Goal: Transaction & Acquisition: Purchase product/service

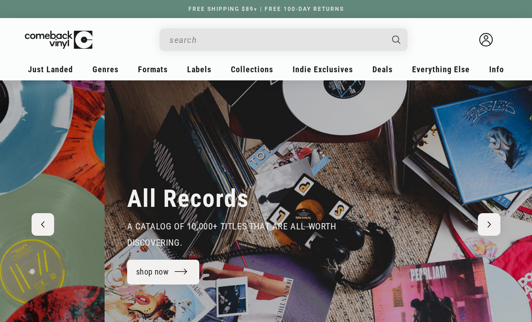
scroll to position [0, 1065]
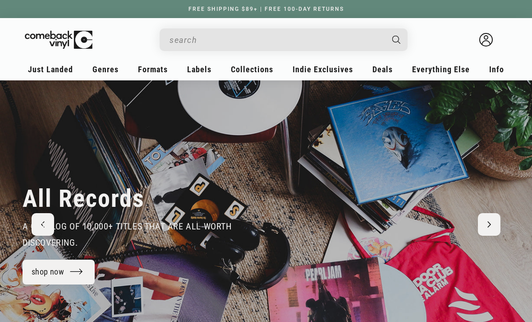
click at [374, 49] on input "Search" at bounding box center [277, 40] width 214 height 19
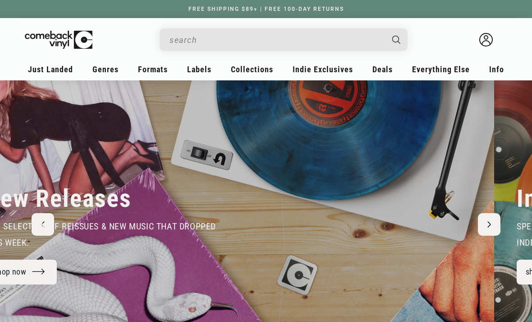
scroll to position [0, 0]
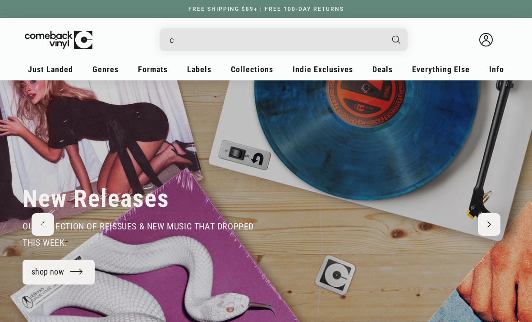
type input "cd"
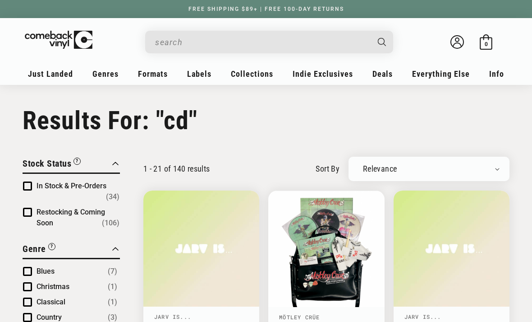
click at [176, 75] on ul "Just Landed New Releases New To CV Recent Restocks Coming Soon & Pre-Orders Gen…" at bounding box center [266, 77] width 483 height 22
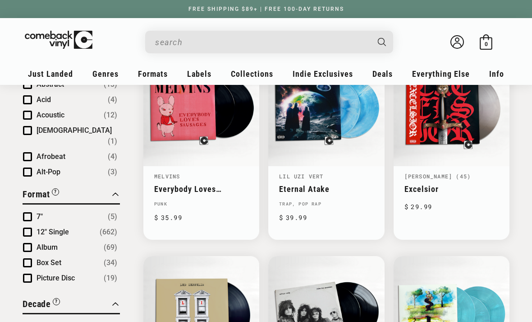
scroll to position [331, 0]
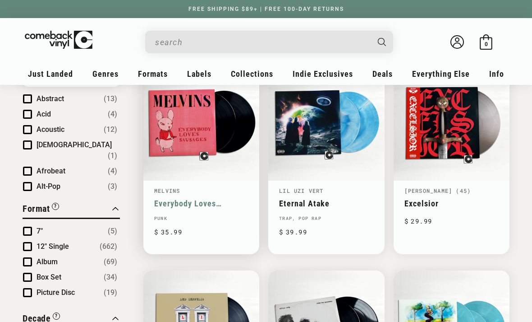
click at [227, 199] on link "Everybody Loves Sausages" at bounding box center [201, 203] width 94 height 9
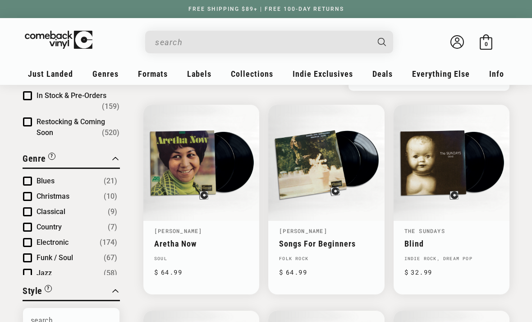
click at [267, 42] on input "Search" at bounding box center [262, 42] width 214 height 19
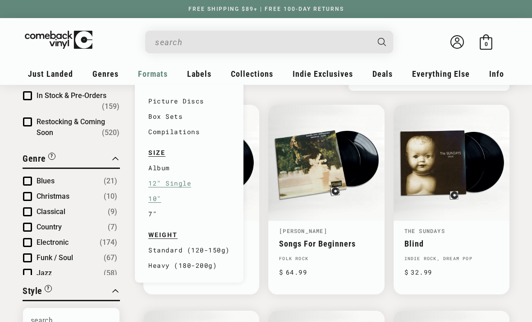
click at [190, 196] on link "10"" at bounding box center [189, 198] width 82 height 15
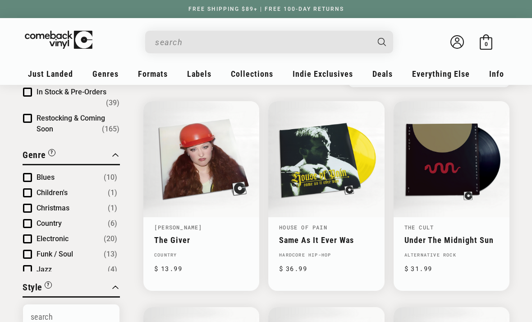
scroll to position [94, 0]
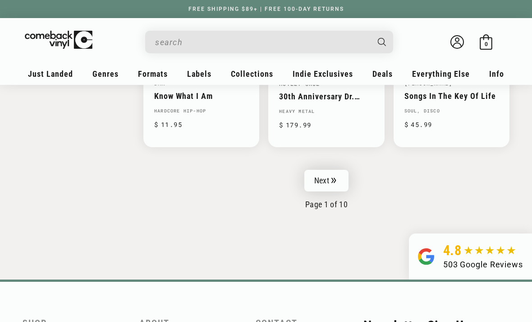
click at [323, 175] on link "Next" at bounding box center [327, 181] width 44 height 22
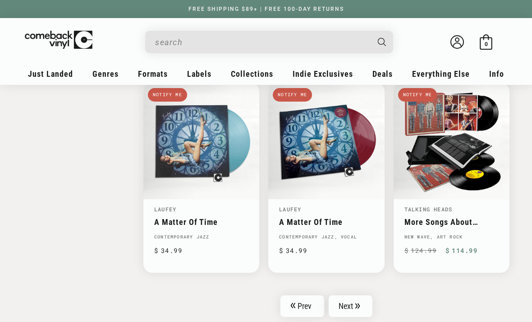
scroll to position [1366, 0]
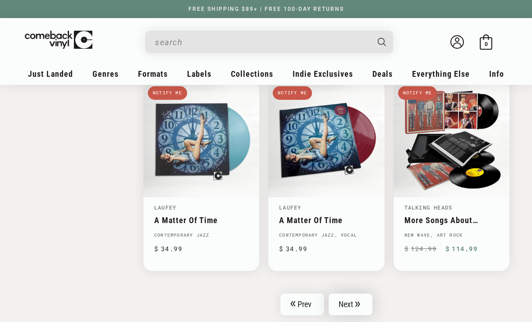
click at [357, 300] on link "Next" at bounding box center [351, 304] width 44 height 22
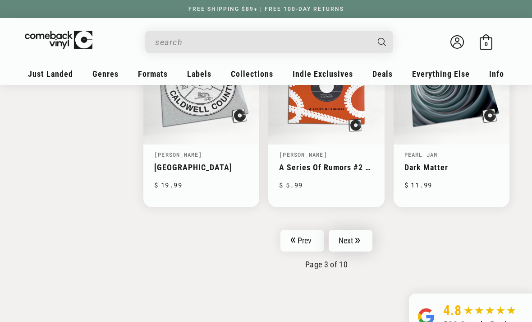
click at [357, 232] on link "Next" at bounding box center [351, 241] width 44 height 22
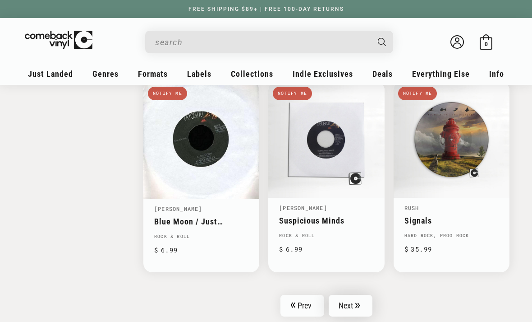
click at [348, 297] on link "Next" at bounding box center [351, 306] width 44 height 22
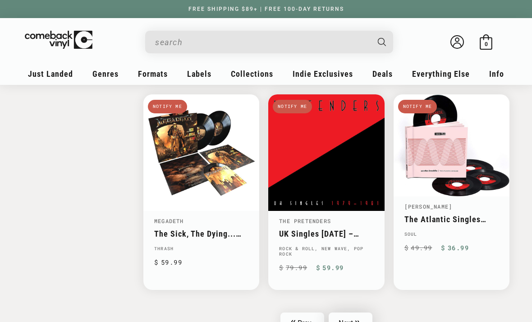
click at [356, 312] on link "Next" at bounding box center [351, 323] width 44 height 22
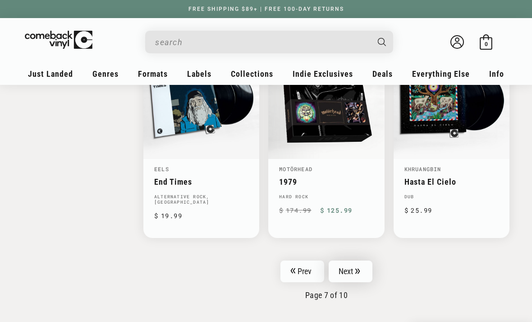
click at [359, 260] on link "Next" at bounding box center [351, 271] width 44 height 22
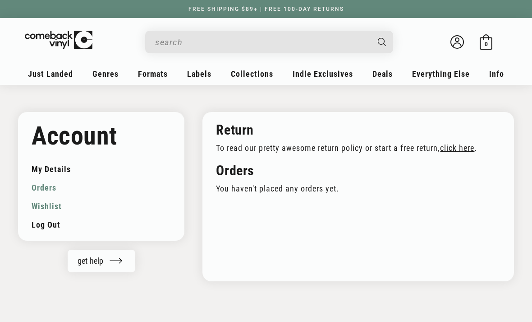
click at [39, 204] on link "Wishlist" at bounding box center [101, 206] width 139 height 19
click at [483, 42] on icon at bounding box center [486, 41] width 15 height 15
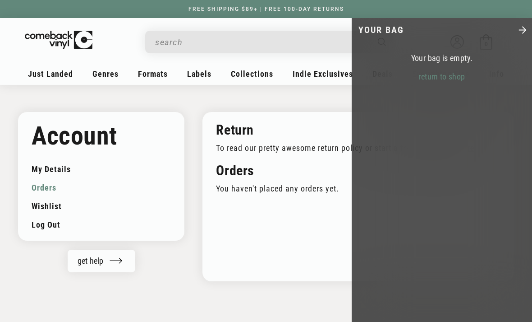
click at [519, 25] on icon "Close" at bounding box center [523, 30] width 10 height 10
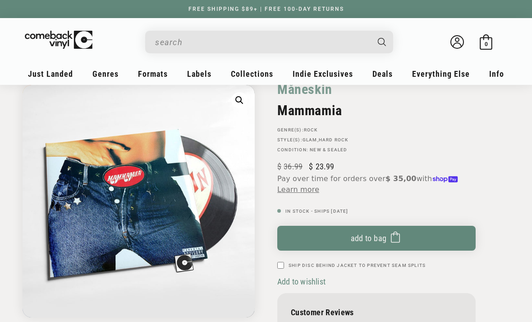
scroll to position [66, 0]
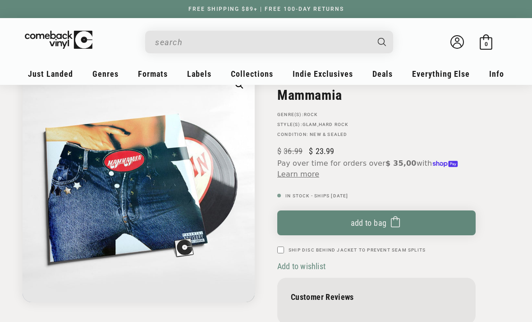
click at [295, 264] on span "Add to wishlist" at bounding box center [302, 265] width 48 height 9
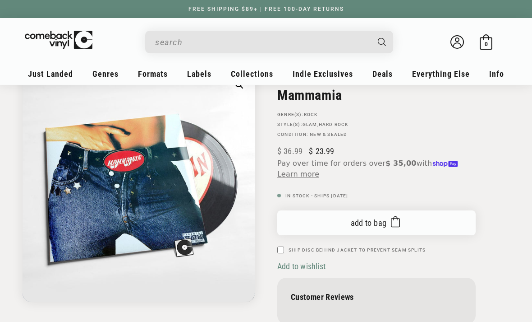
click at [333, 224] on button "Add to bag Added to bag" at bounding box center [377, 222] width 199 height 25
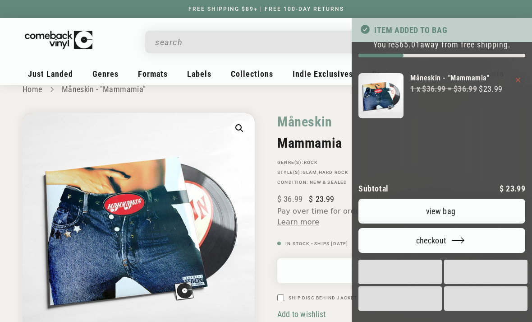
scroll to position [0, 0]
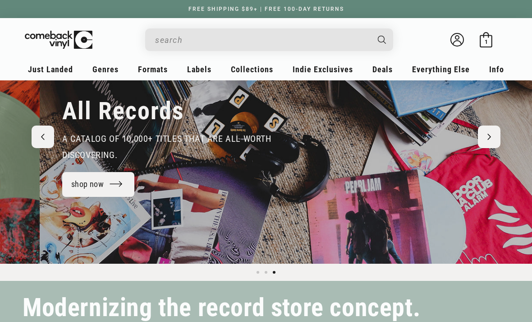
scroll to position [0, 1065]
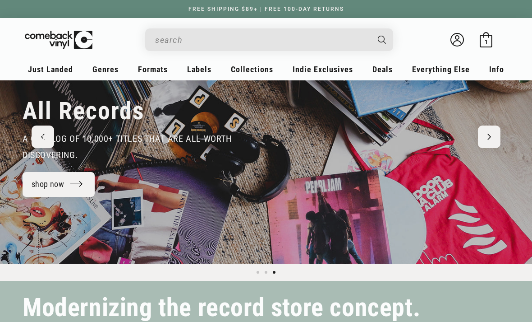
click at [333, 37] on input "Search" at bounding box center [262, 40] width 214 height 19
type input "c"
type input "wh"
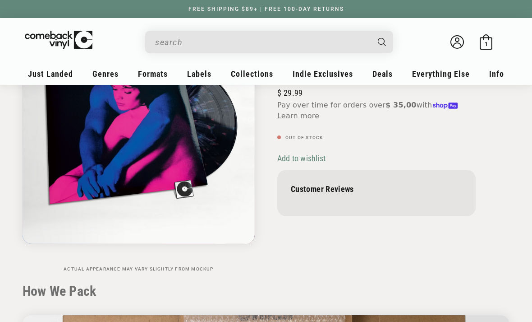
scroll to position [124, 0]
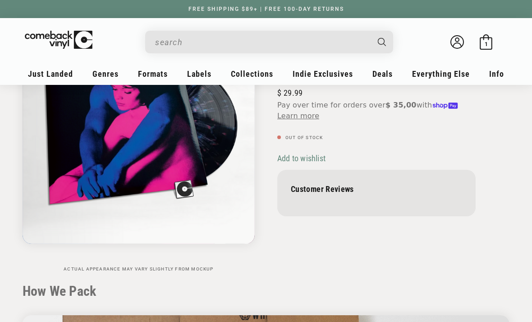
click at [318, 162] on span "Add to wishlist" at bounding box center [302, 157] width 48 height 9
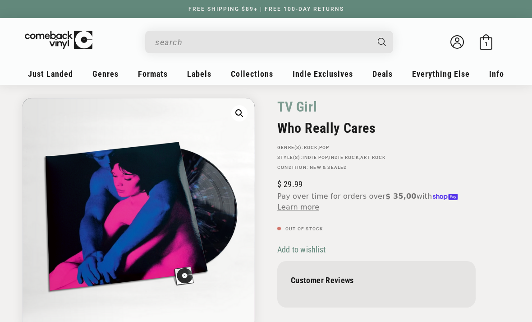
scroll to position [29, 0]
